Goal: Information Seeking & Learning: Learn about a topic

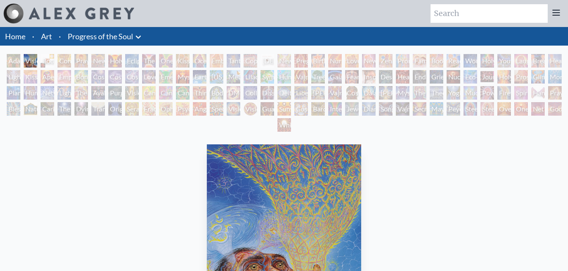
click at [51, 63] on div "Body, Mind, Spirit" at bounding box center [48, 61] width 14 height 14
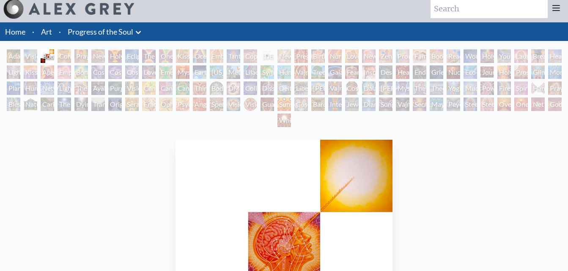
scroll to position [4, 0]
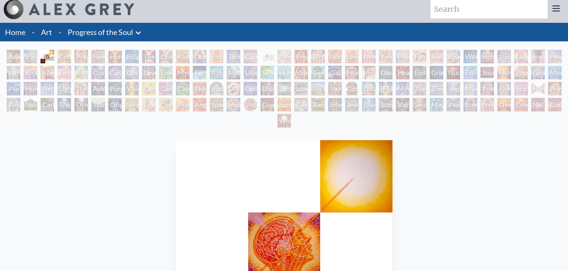
click at [63, 56] on div "Contemplation" at bounding box center [64, 57] width 14 height 14
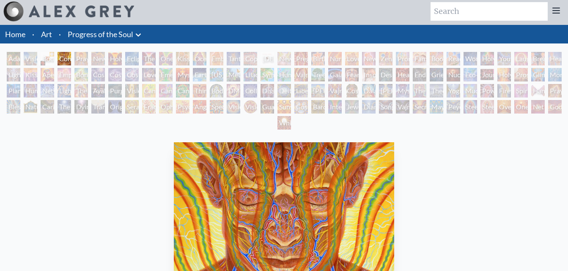
scroll to position [2, 0]
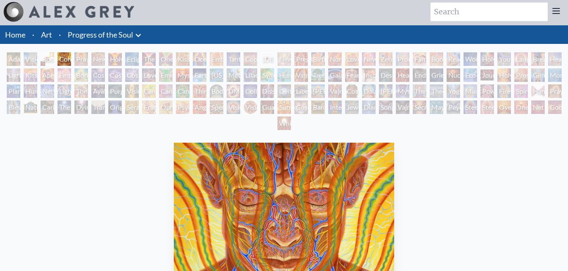
click at [71, 59] on div "Contemplation" at bounding box center [64, 59] width 14 height 14
click at [84, 57] on div "Praying" at bounding box center [81, 59] width 14 height 14
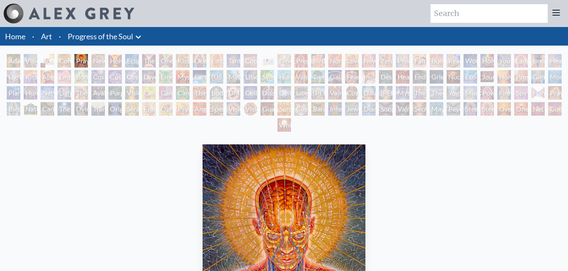
click at [95, 60] on div "New Man New Woman" at bounding box center [98, 61] width 14 height 14
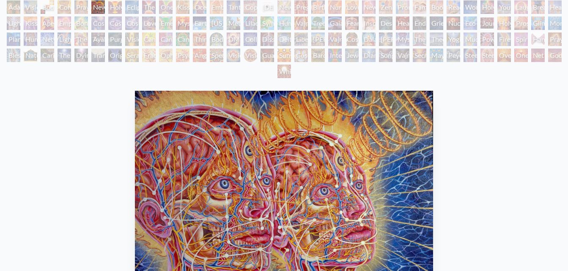
scroll to position [53, 0]
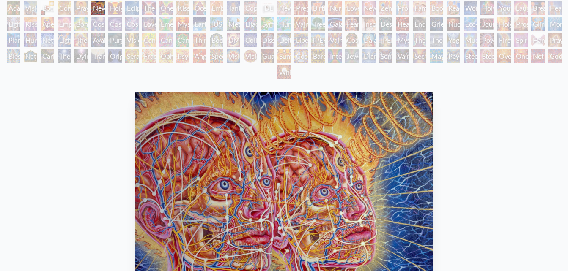
click at [115, 6] on div "Holy Grail" at bounding box center [115, 8] width 14 height 14
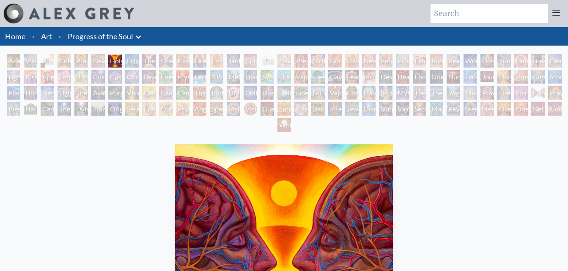
click at [132, 60] on div "Eclipse" at bounding box center [132, 61] width 14 height 14
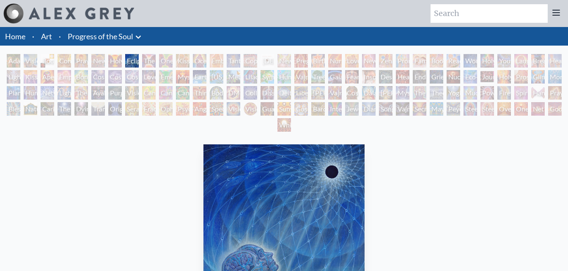
click at [148, 60] on div "The Kiss" at bounding box center [149, 61] width 14 height 14
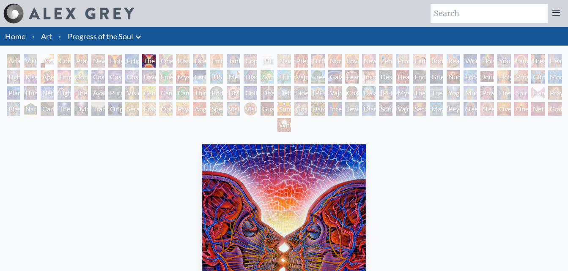
click at [156, 59] on div "The Kiss" at bounding box center [149, 61] width 14 height 14
click at [170, 61] on div "One Taste" at bounding box center [166, 61] width 14 height 14
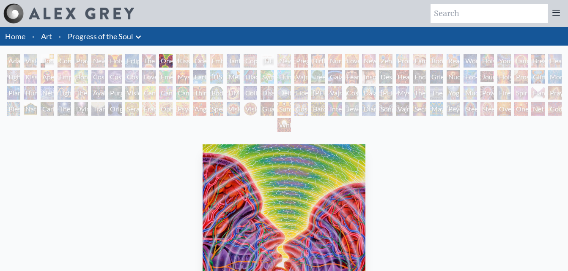
click at [184, 61] on div "Kissing" at bounding box center [183, 61] width 14 height 14
